Goal: Transaction & Acquisition: Obtain resource

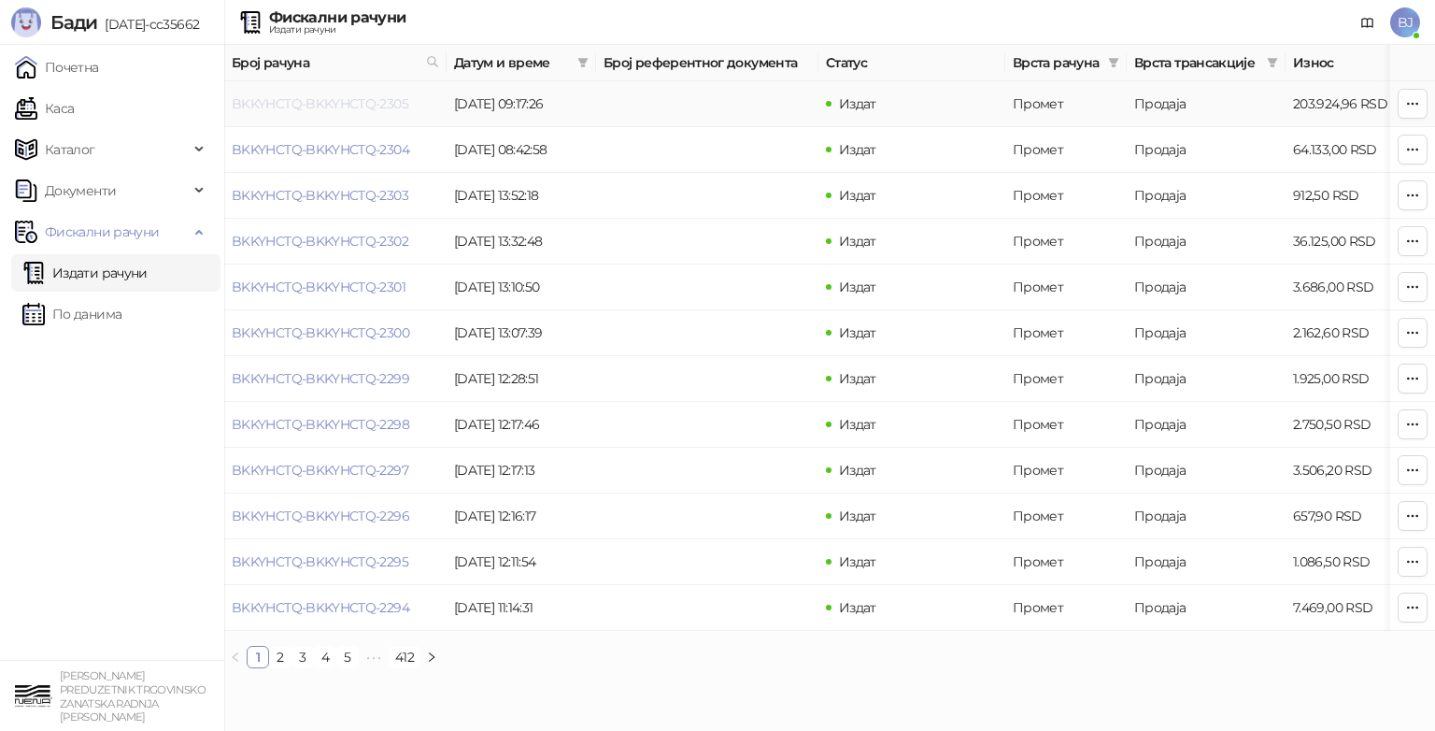
click at [361, 104] on link "BKKYHCTQ-BKKYHCTQ-2305" at bounding box center [320, 103] width 177 height 17
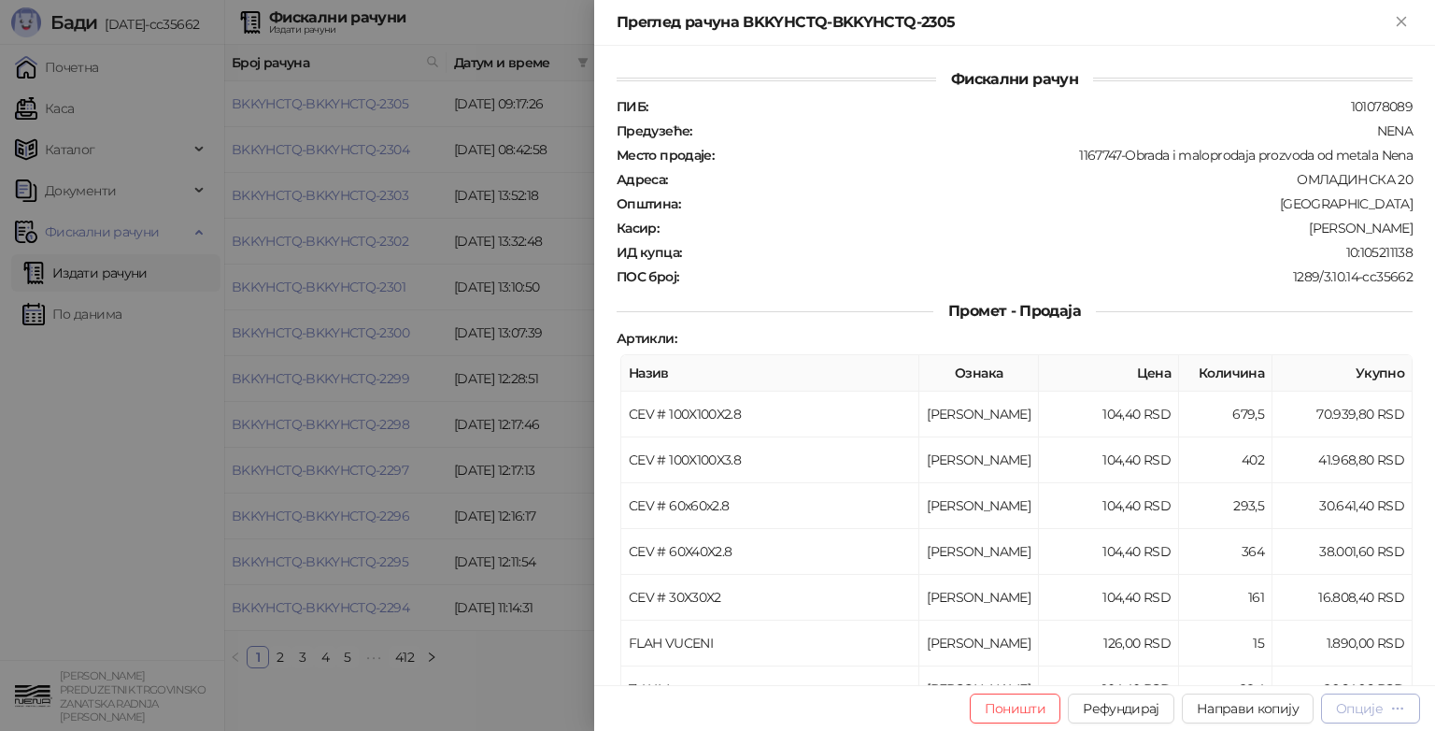
click at [1346, 710] on div "Опције" at bounding box center [1359, 708] width 47 height 17
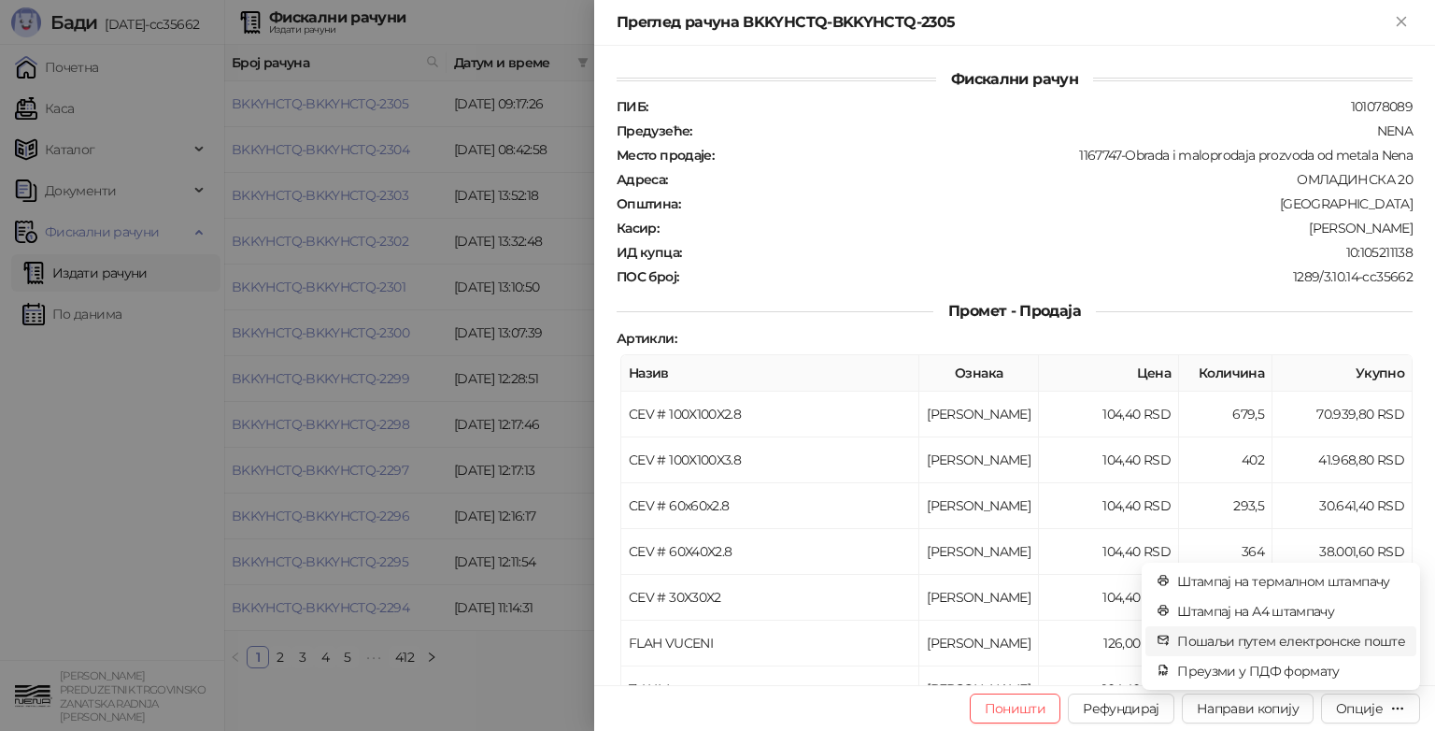
click at [1292, 643] on span "Пошаљи путем електронске поште" at bounding box center [1291, 641] width 228 height 21
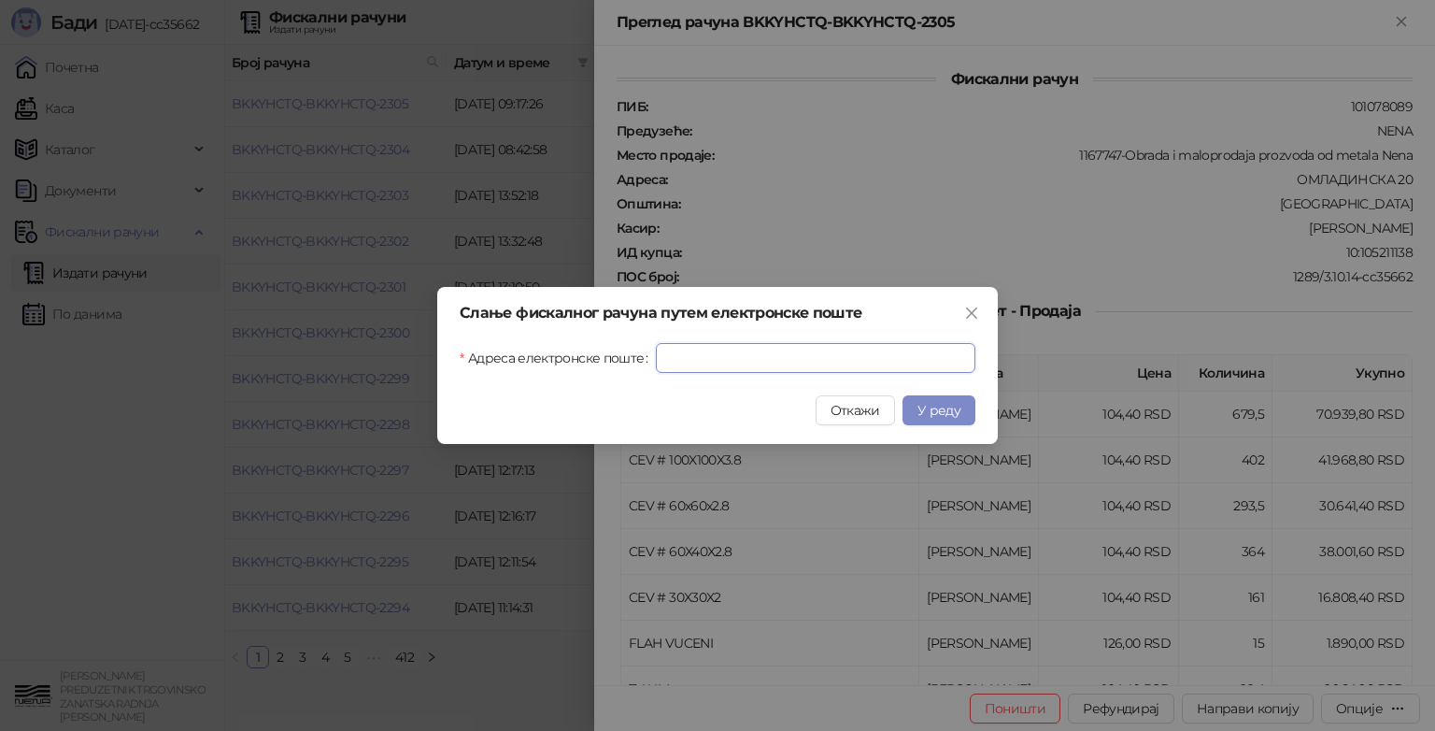
click at [727, 356] on input "Адреса електронске поште" at bounding box center [816, 358] width 320 height 30
type input "**********"
click at [943, 412] on span "У реду" at bounding box center [939, 410] width 43 height 17
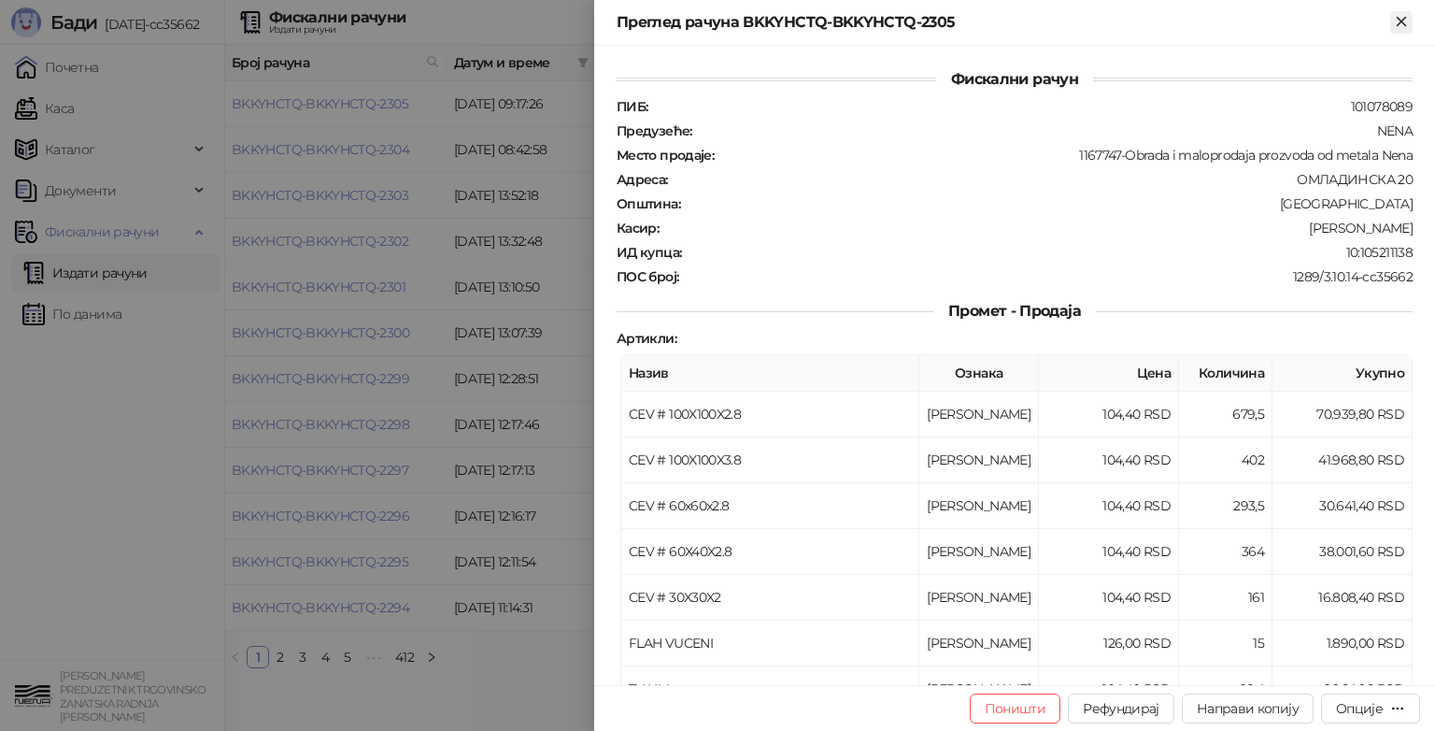
click at [1402, 15] on icon "Close" at bounding box center [1401, 21] width 17 height 17
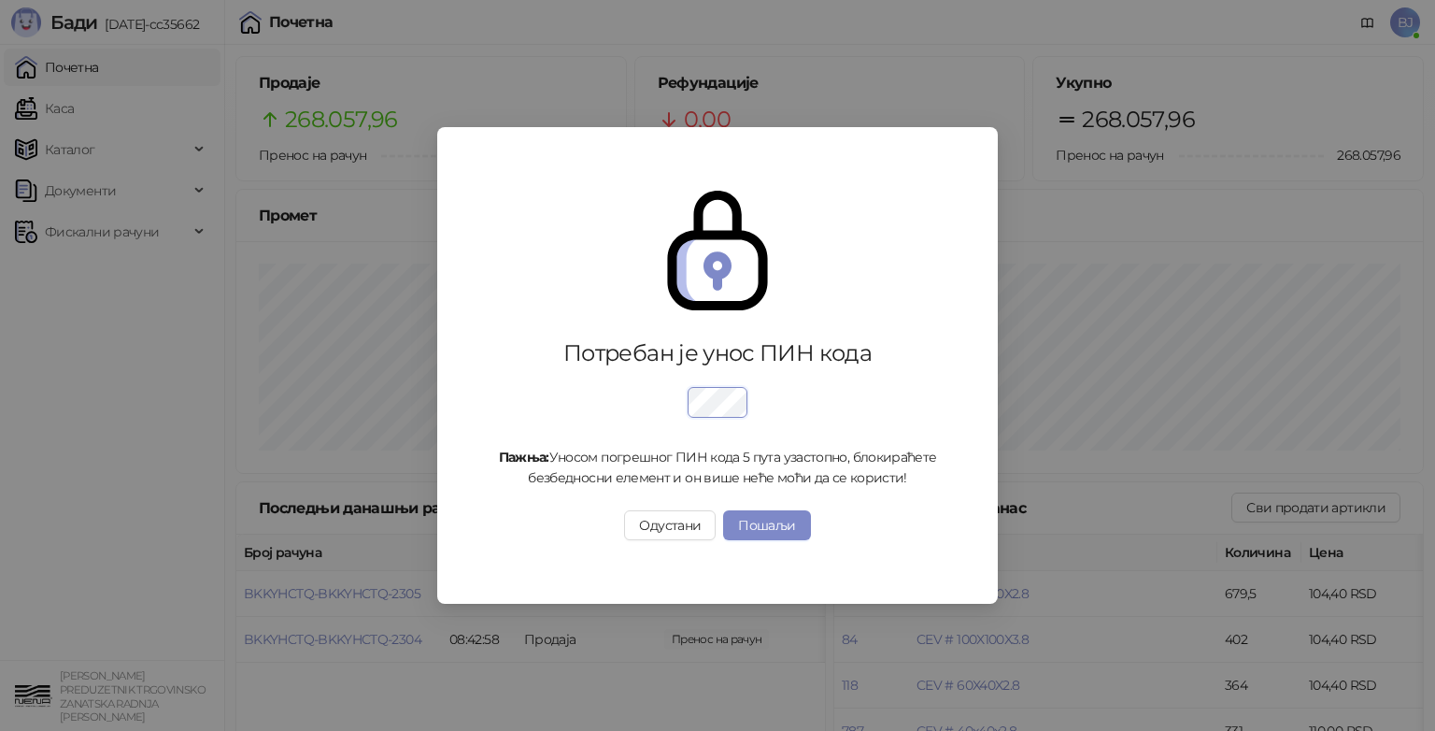
click at [699, 363] on div "Потребан је унос ПИН кода Пажња: Уносом погрешног ПИН кода 5 пута узастопно, бл…" at bounding box center [718, 365] width 516 height 438
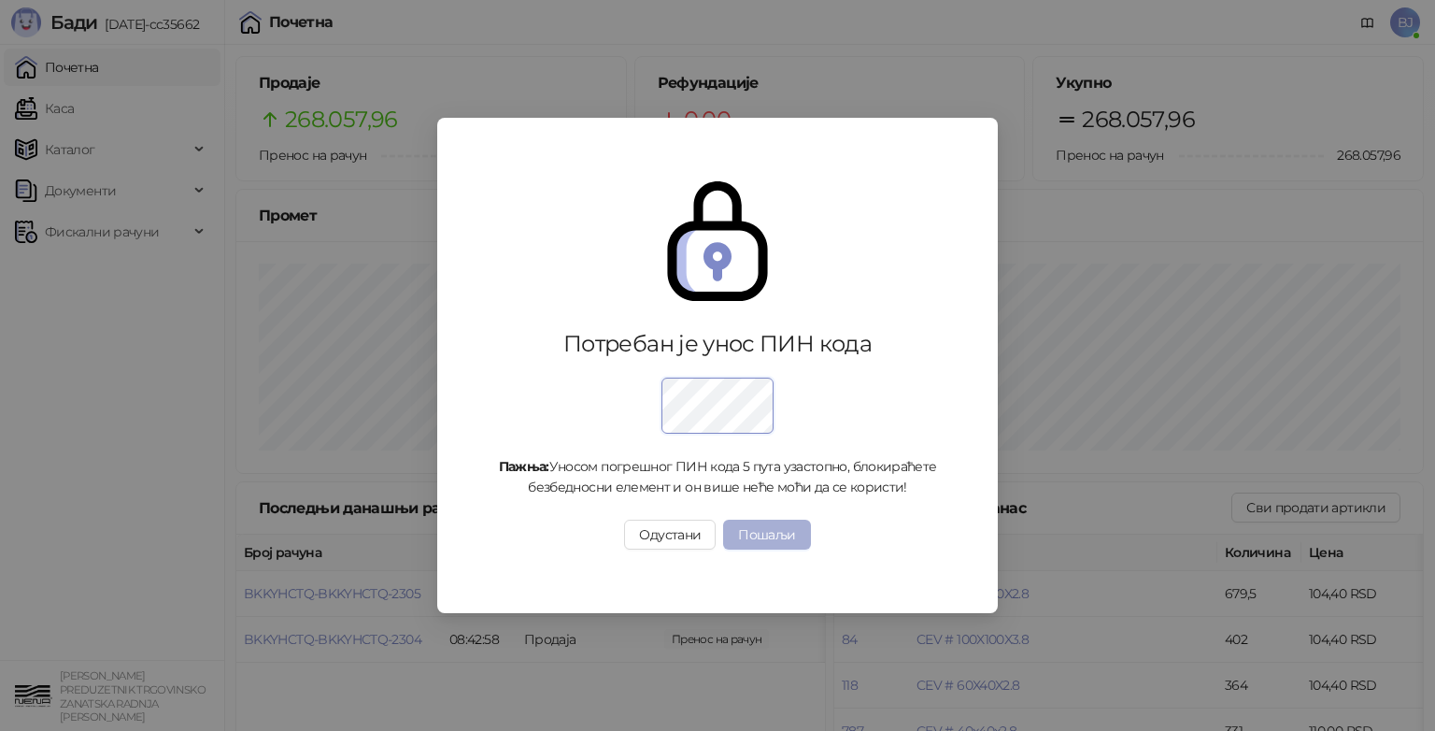
click at [772, 531] on button "Пошаљи" at bounding box center [766, 535] width 87 height 30
